Goal: Transaction & Acquisition: Purchase product/service

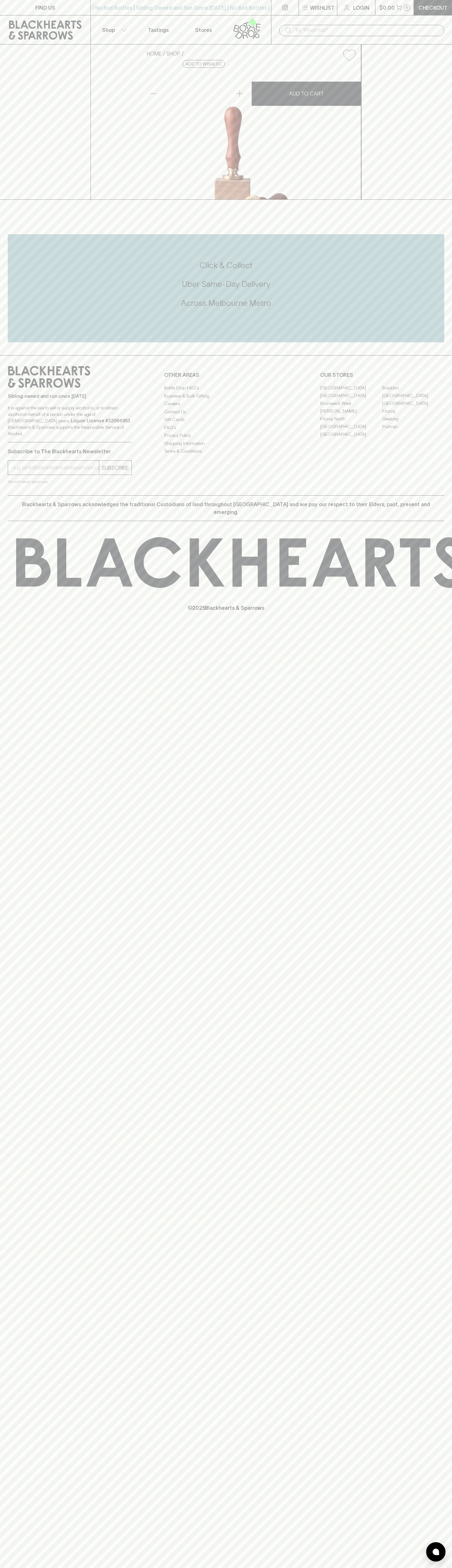
click at [408, 20] on div "​" at bounding box center [361, 30] width 181 height 29
click at [442, 588] on icon at bounding box center [453, 562] width 873 height 51
click at [227, 1567] on html "FIND US | No Bad Bottles | Sibling Owned and Run Since 2006 | No Bad Bottles | …" at bounding box center [226, 784] width 452 height 1568
click at [15, 342] on div "Click & Collect Uber Same-Day Delivery Across Melbourne Metro" at bounding box center [226, 289] width 436 height 108
